Goal: Entertainment & Leisure: Consume media (video, audio)

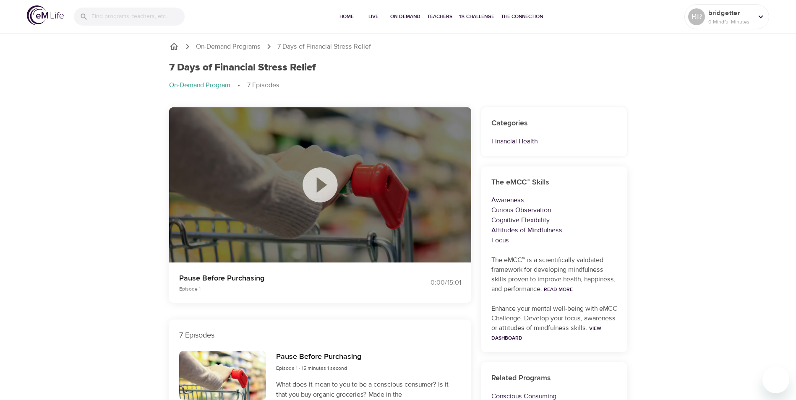
click at [308, 183] on icon at bounding box center [319, 184] width 35 height 35
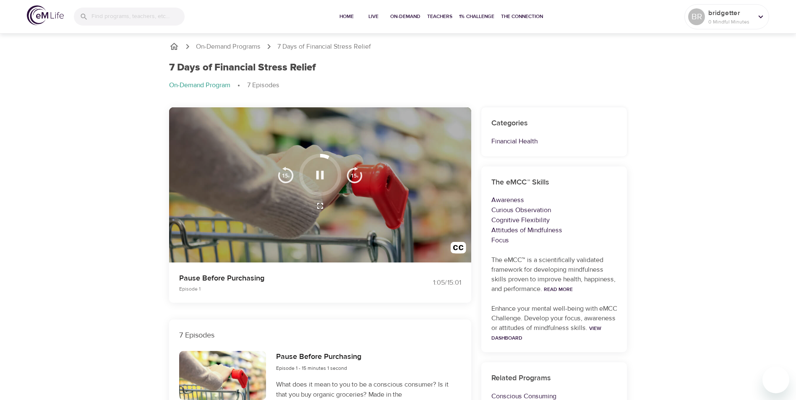
click at [40, 12] on img at bounding box center [45, 15] width 37 height 20
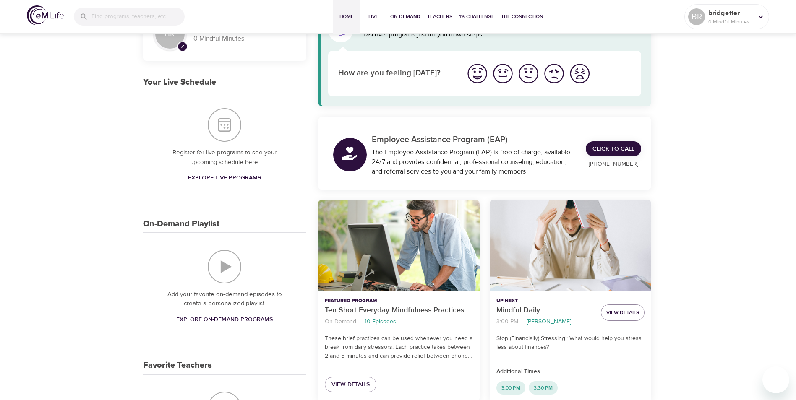
scroll to position [84, 0]
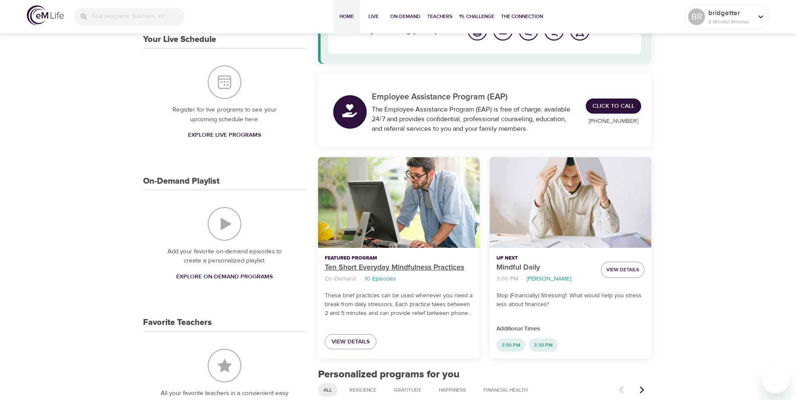
click at [386, 263] on p "Ten Short Everyday Mindfulness Practices" at bounding box center [399, 267] width 148 height 11
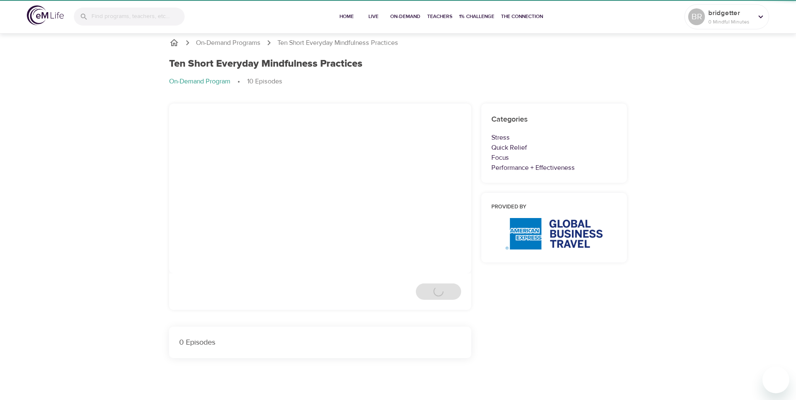
scroll to position [84, 0]
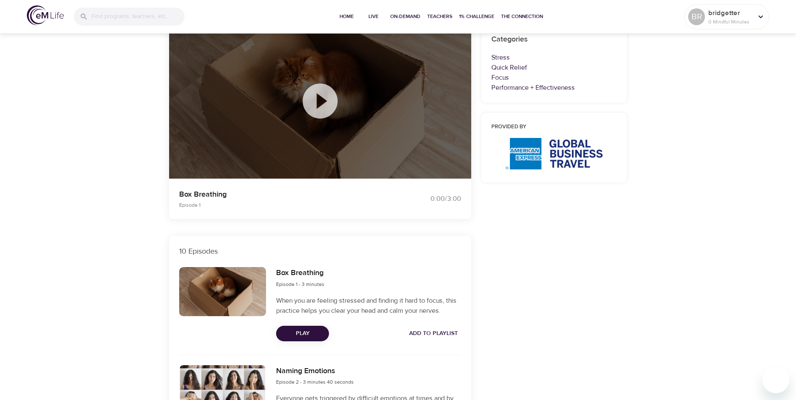
click at [321, 333] on span "Play" at bounding box center [302, 333] width 39 height 10
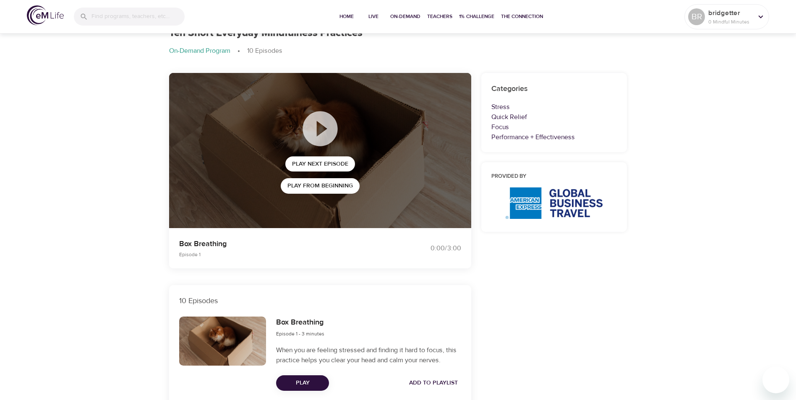
scroll to position [0, 0]
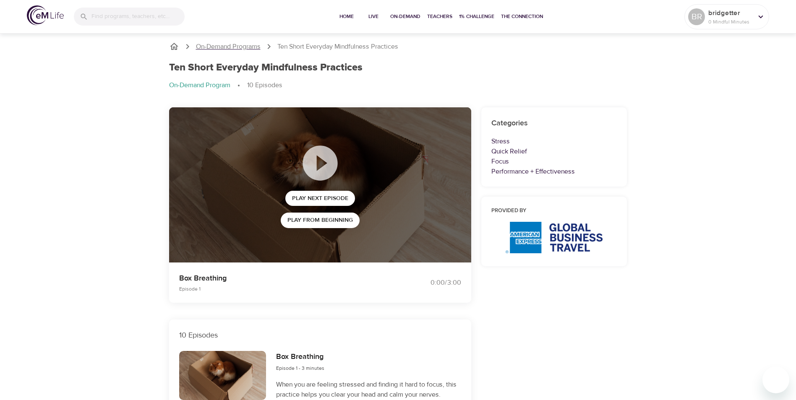
click at [209, 42] on p "On-Demand Programs" at bounding box center [228, 47] width 65 height 10
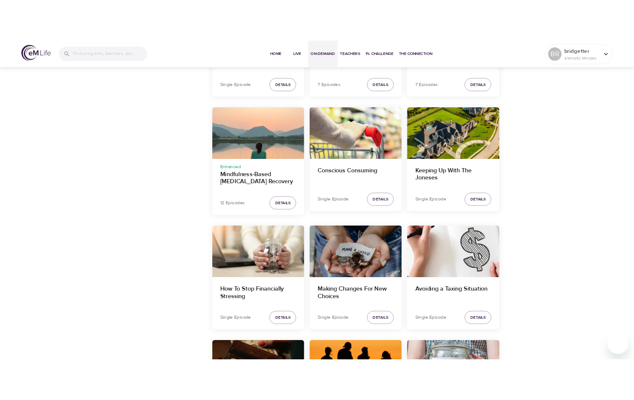
scroll to position [683, 0]
